Goal: Navigation & Orientation: Go to known website

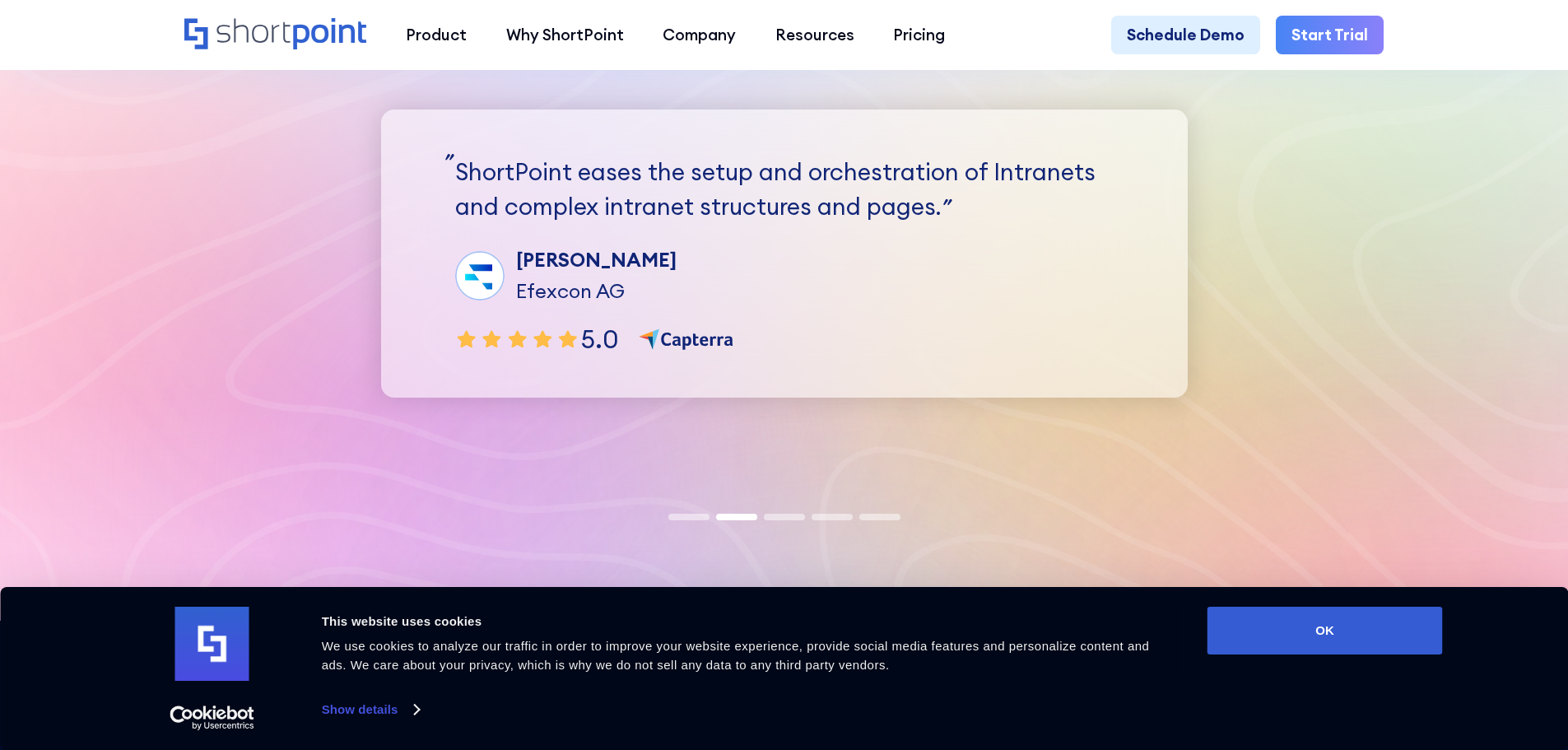
scroll to position [5270, 0]
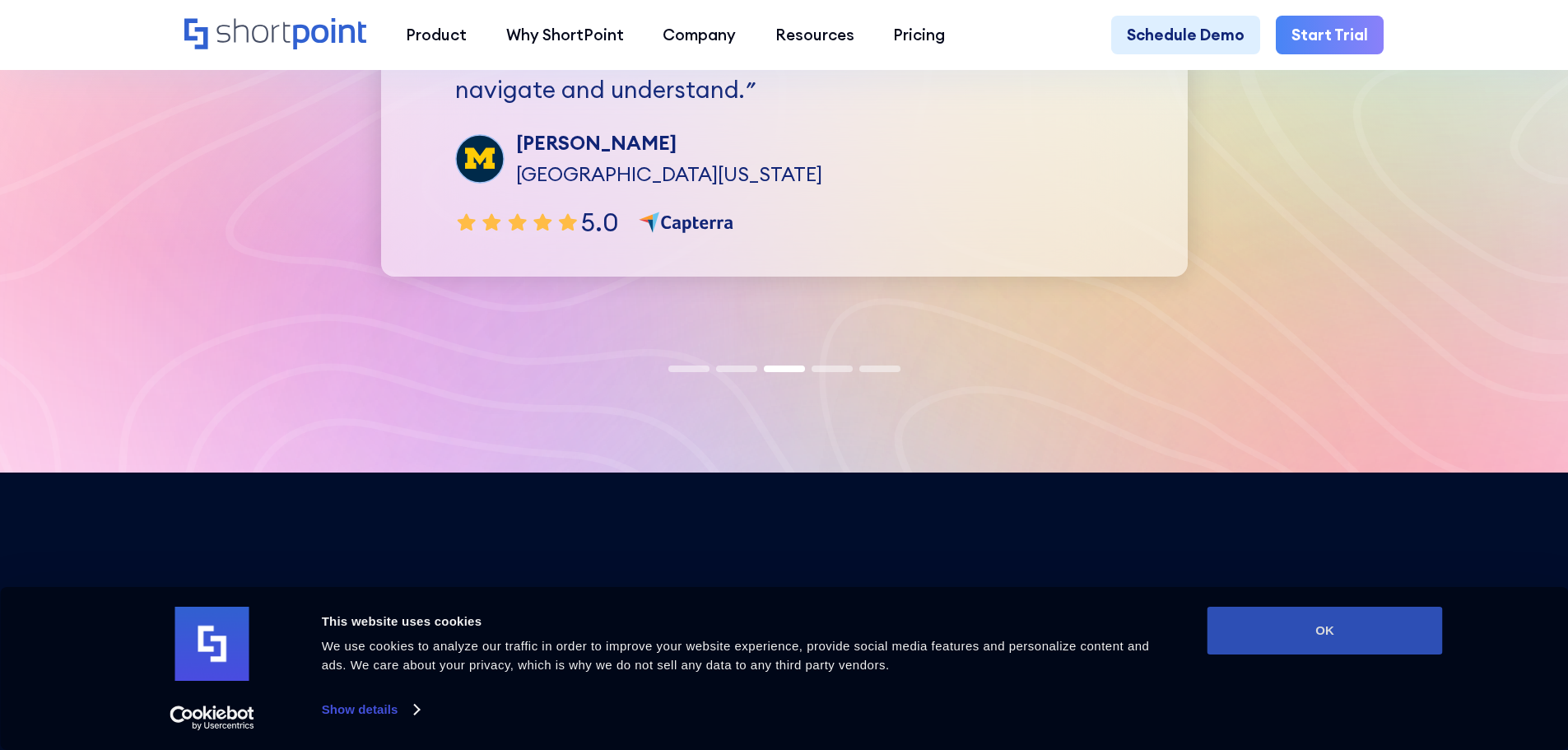
click at [1243, 636] on button "OK" at bounding box center [1325, 630] width 236 height 48
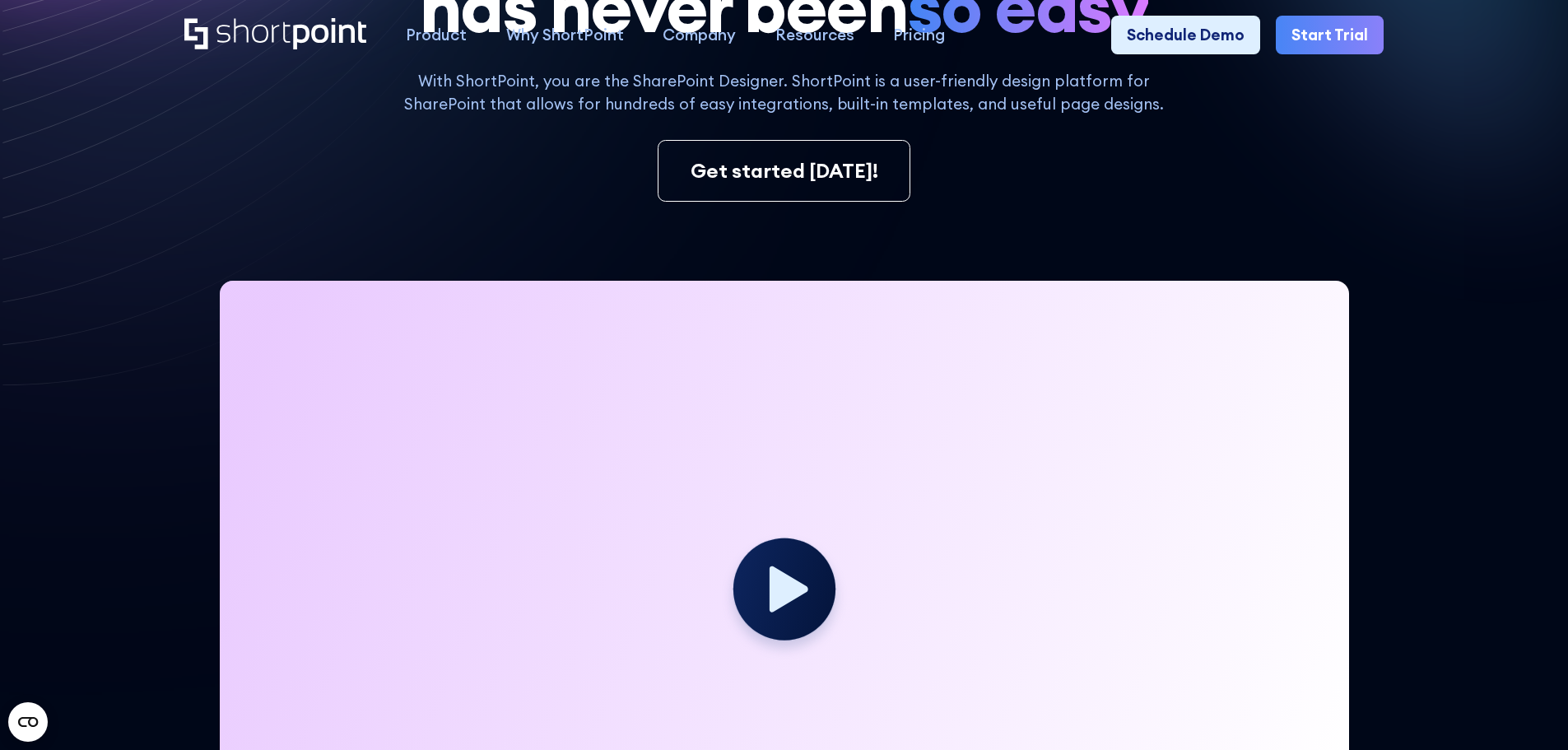
scroll to position [0, 0]
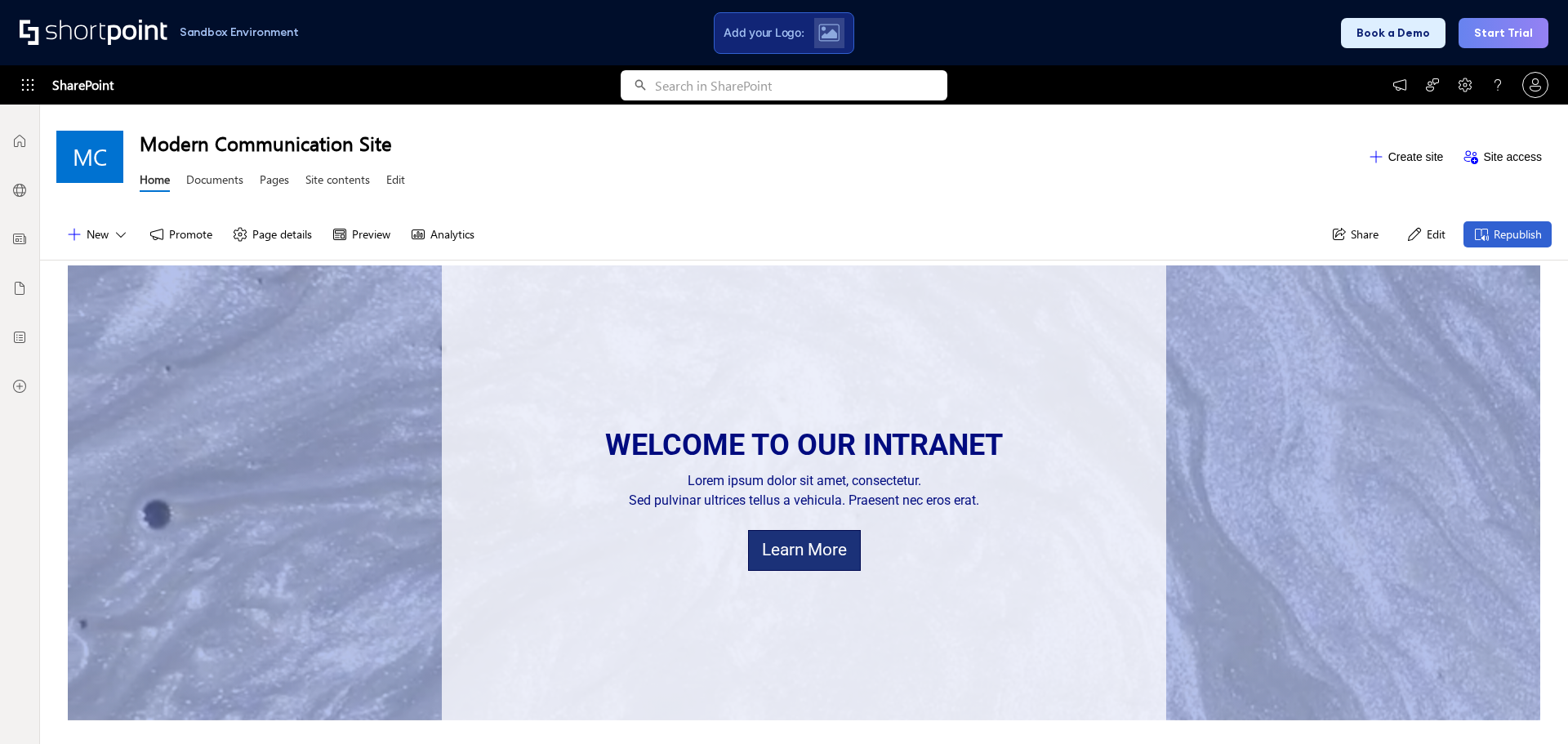
click at [1180, 190] on div "Modern Communication Site Home Documents Pages Site contents Edit" at bounding box center [749, 157] width 1218 height 80
